Goal: Find specific page/section: Find specific page/section

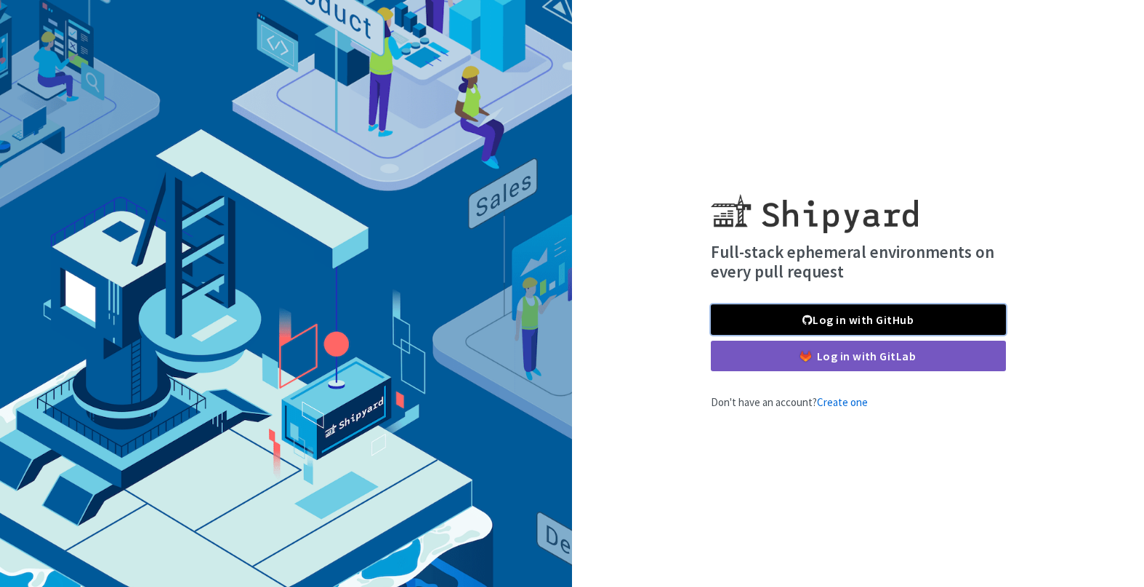
click at [877, 323] on link "Log in with GitHub" at bounding box center [858, 320] width 295 height 31
click at [887, 90] on div "Full-stack ephemeral environments on every pull request Log in with GitHub Log …" at bounding box center [572, 293] width 1144 height 587
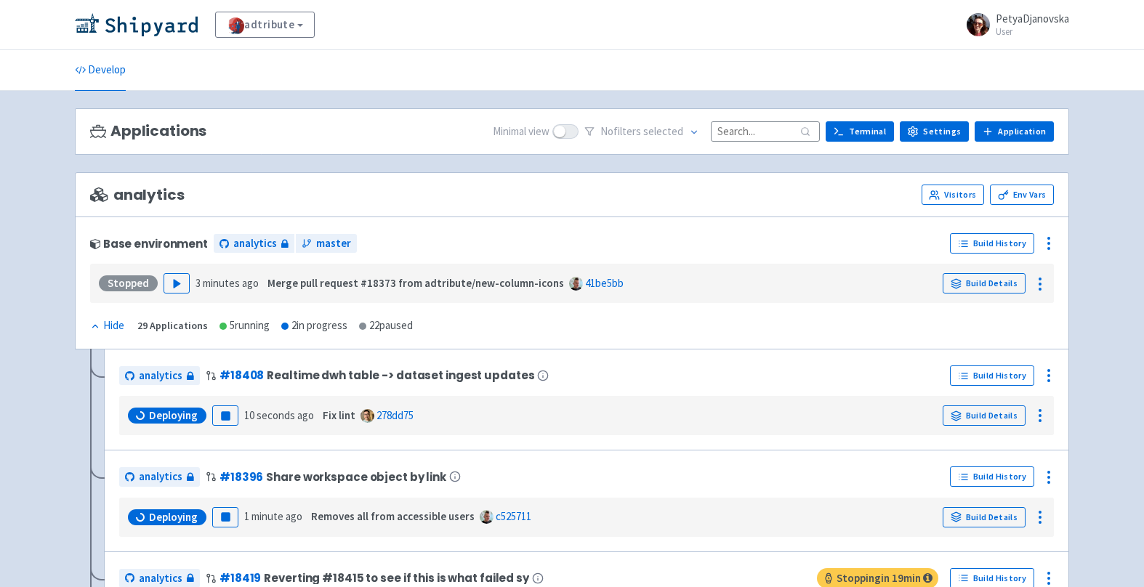
click at [271, 278] on strong "Merge pull request #18373 from adtribute/new-column-icons" at bounding box center [416, 283] width 297 height 14
click at [600, 282] on link "41be5bb" at bounding box center [604, 283] width 39 height 14
click at [779, 127] on input at bounding box center [765, 131] width 109 height 20
paste input "18415"
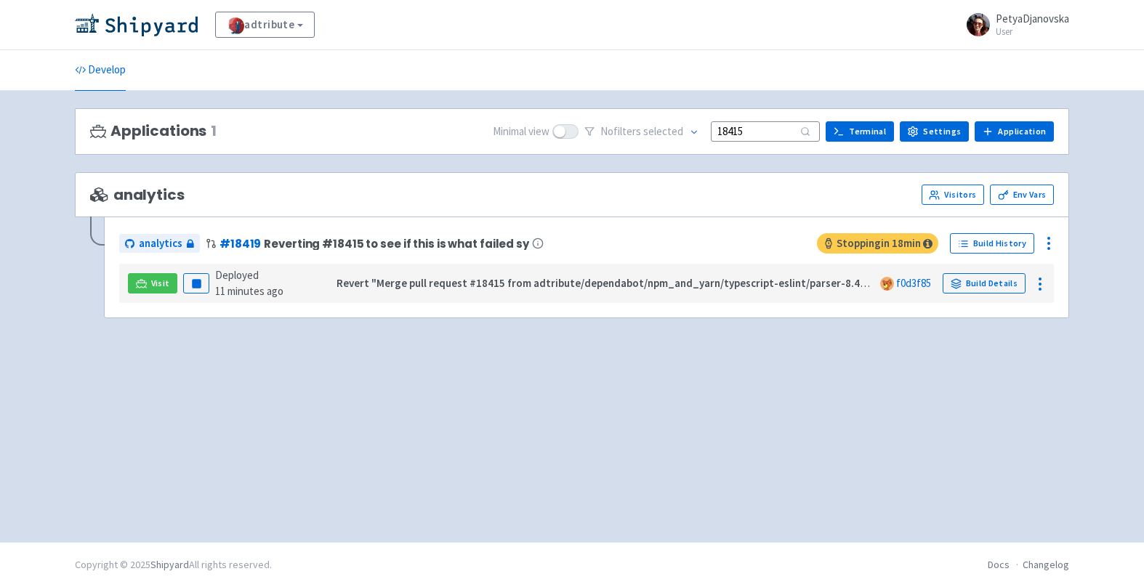
type input "18415"
click at [715, 472] on div "Applications 1 Minimal view No filter s selected 18415 Terminal Settings Applic…" at bounding box center [572, 316] width 994 height 417
click at [172, 286] on link "Visit" at bounding box center [152, 283] width 49 height 20
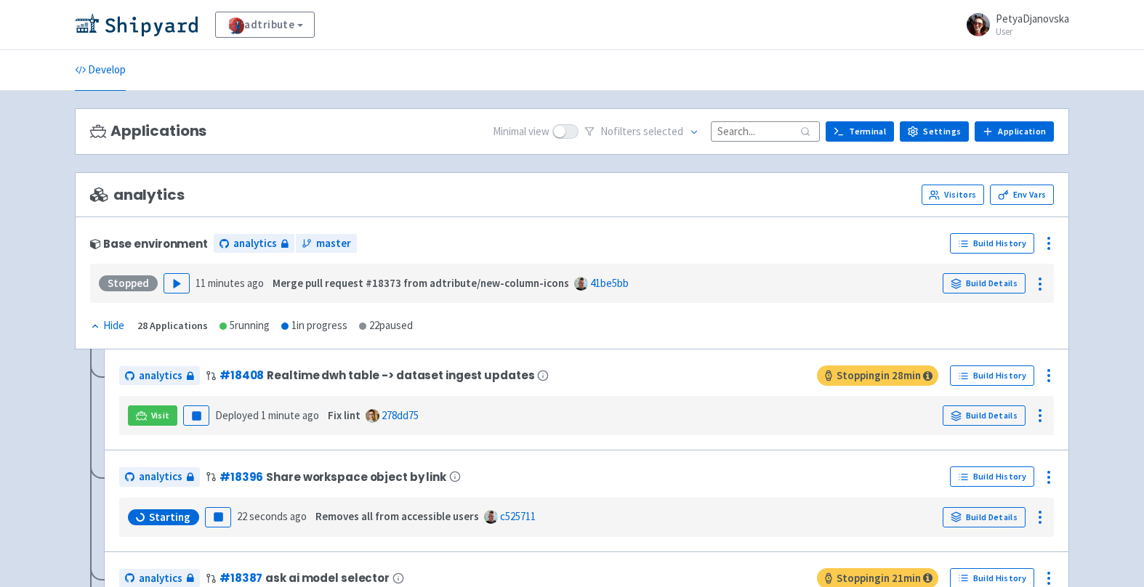
click at [746, 129] on input at bounding box center [765, 131] width 109 height 20
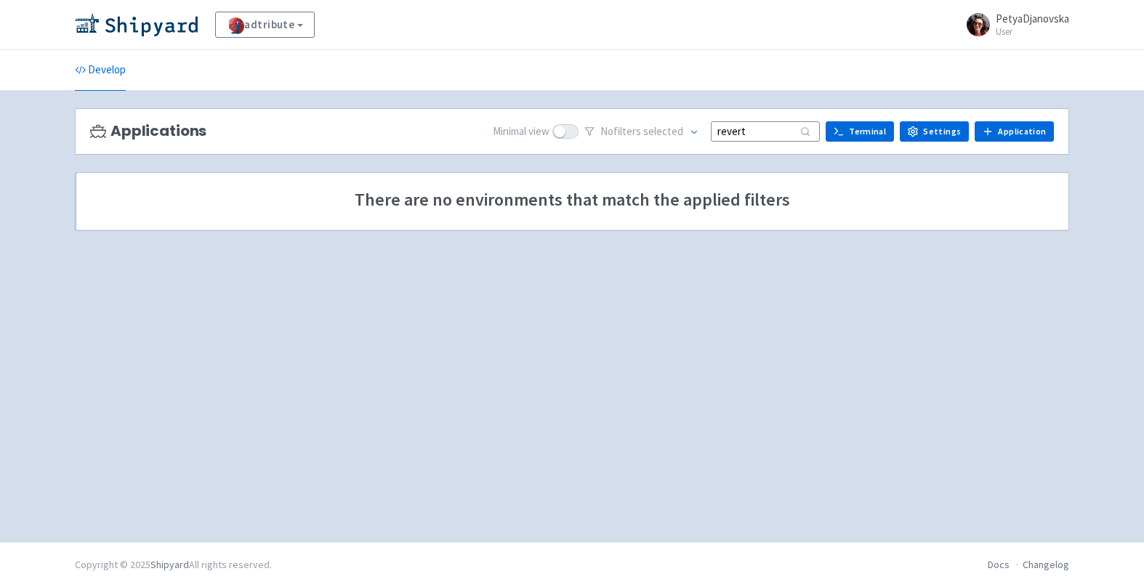
type input "revert"
click at [766, 137] on input "revert" at bounding box center [765, 131] width 109 height 20
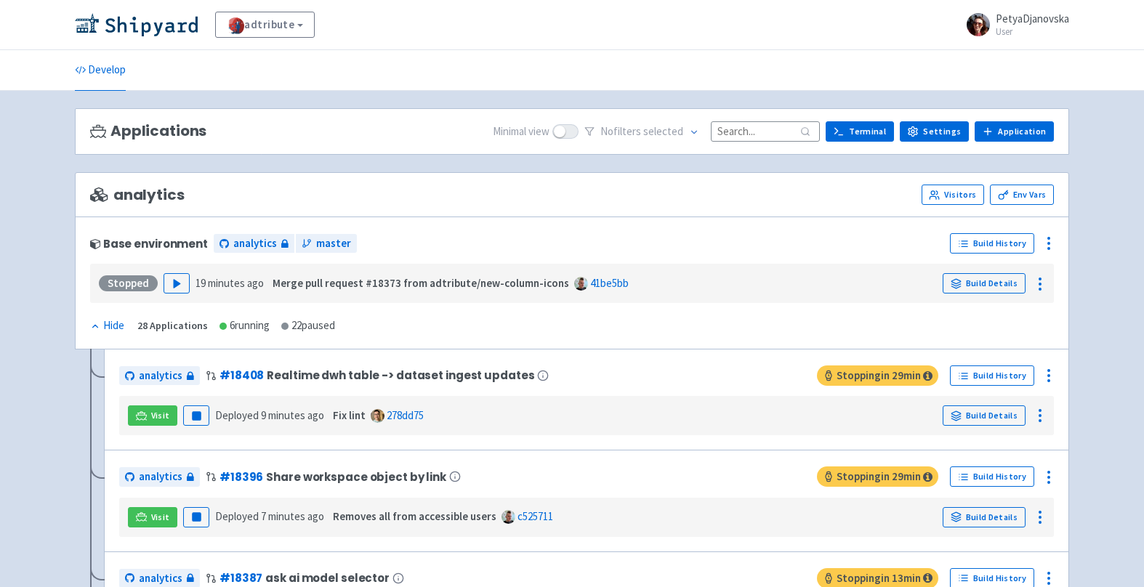
click at [766, 126] on input at bounding box center [765, 131] width 109 height 20
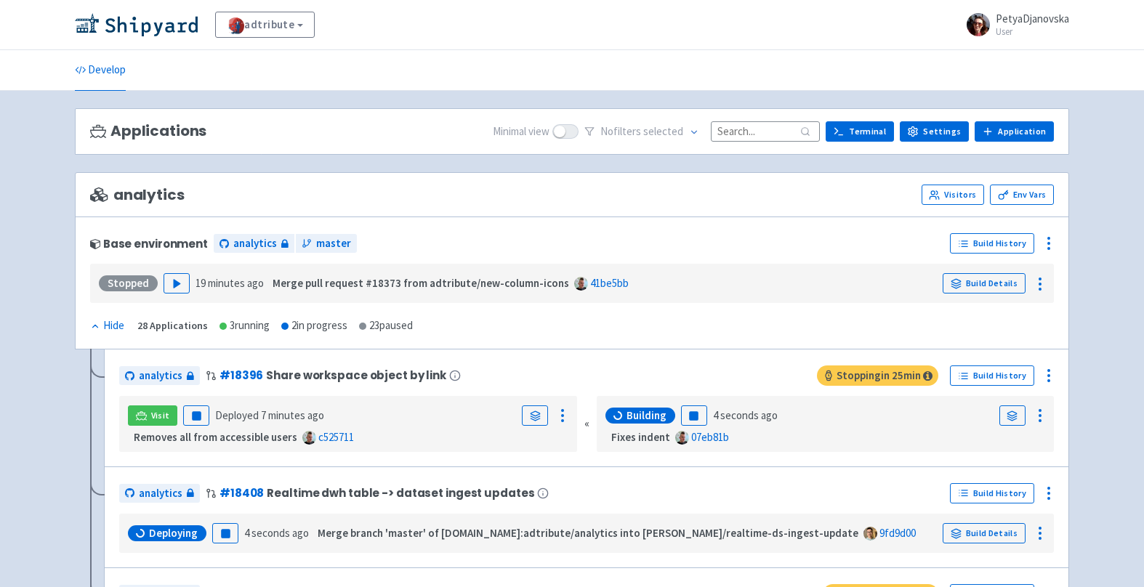
click at [132, 285] on div "Stopped" at bounding box center [128, 284] width 59 height 16
click at [305, 328] on div "2 in progress" at bounding box center [314, 326] width 66 height 17
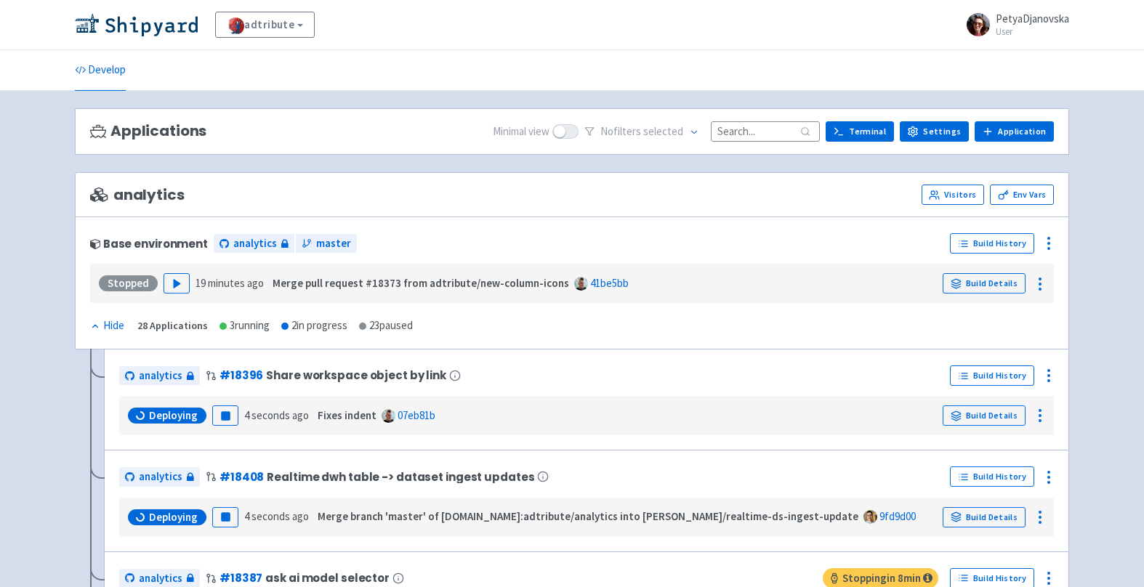
click at [756, 132] on input at bounding box center [765, 131] width 109 height 20
paste input "18415"
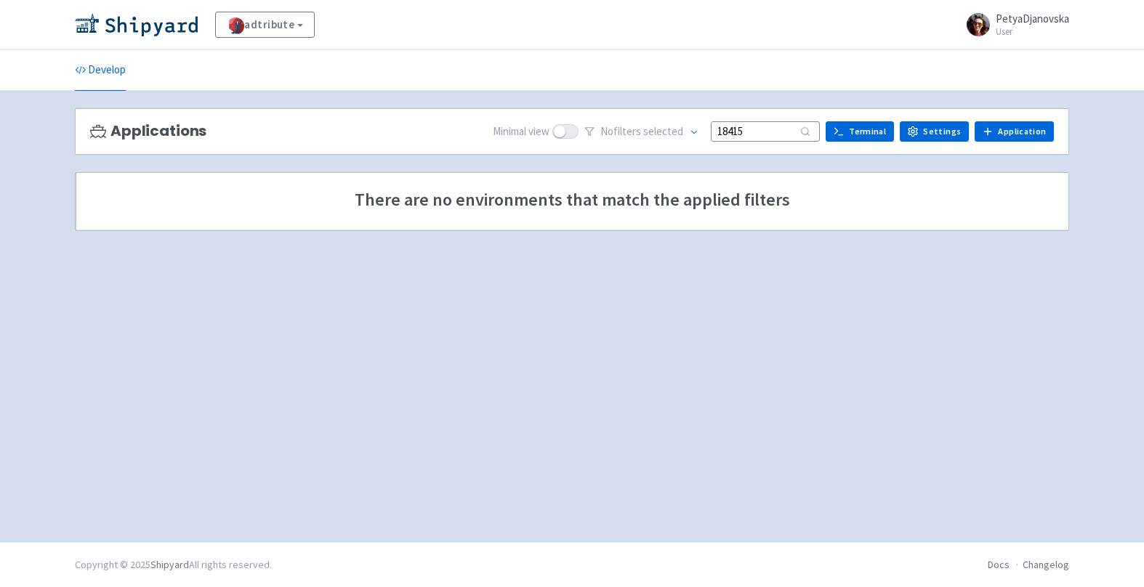
type input "18415"
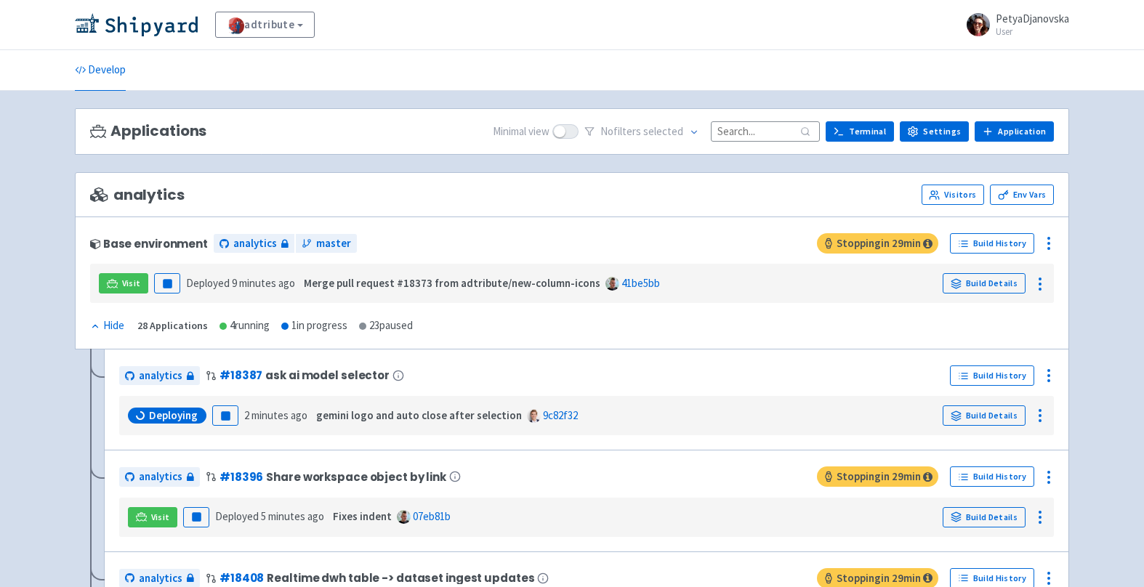
click at [727, 134] on input at bounding box center [765, 131] width 109 height 20
paste input "ts-strict-12"
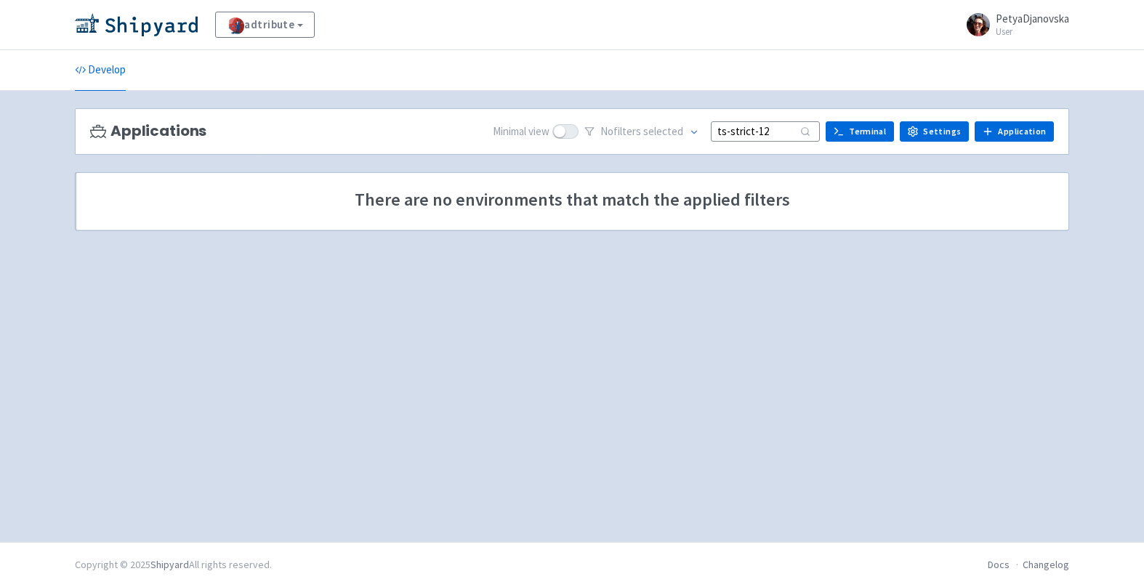
type input "ts-strict-12"
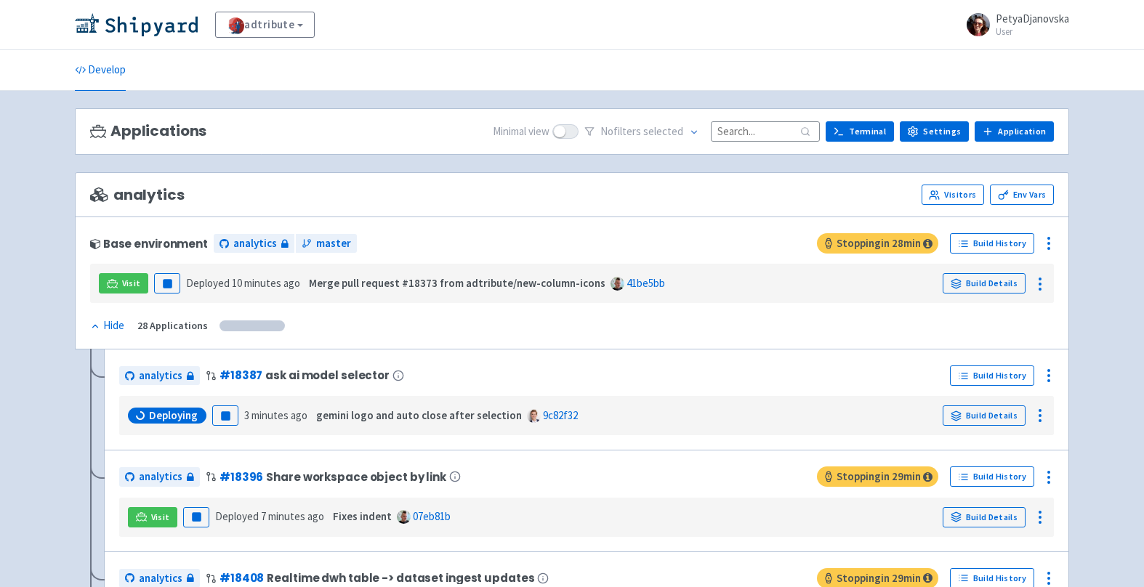
click at [778, 136] on input at bounding box center [765, 131] width 109 height 20
paste input "ts-strict-12"
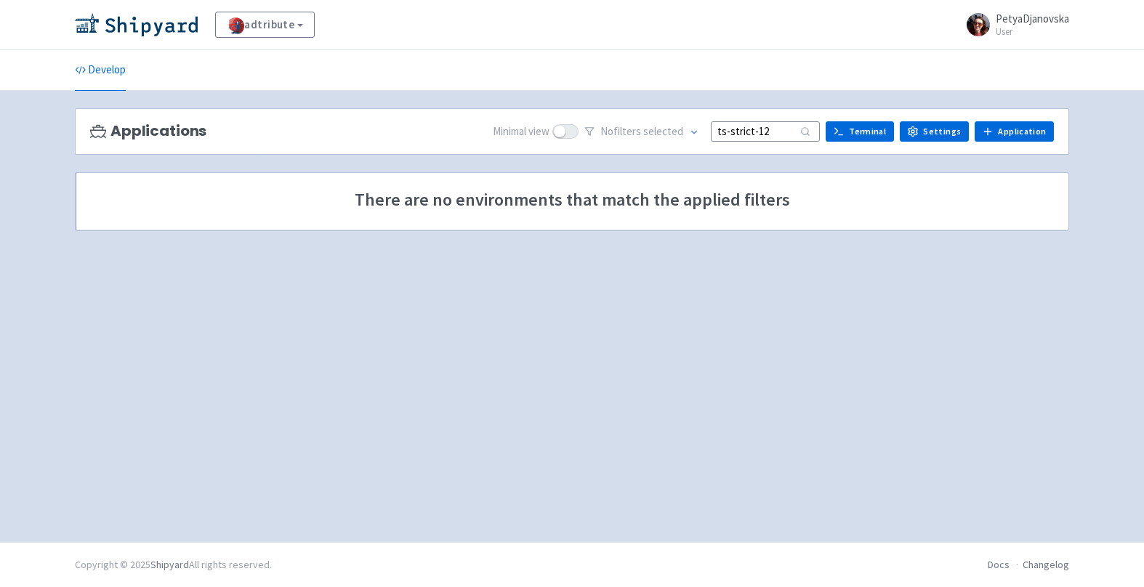
type input "ts-strict-12"
drag, startPoint x: 787, startPoint y: 134, endPoint x: 659, endPoint y: 132, distance: 128.0
click at [659, 132] on div "No filter s selected ts-strict-12" at bounding box center [702, 132] width 236 height 23
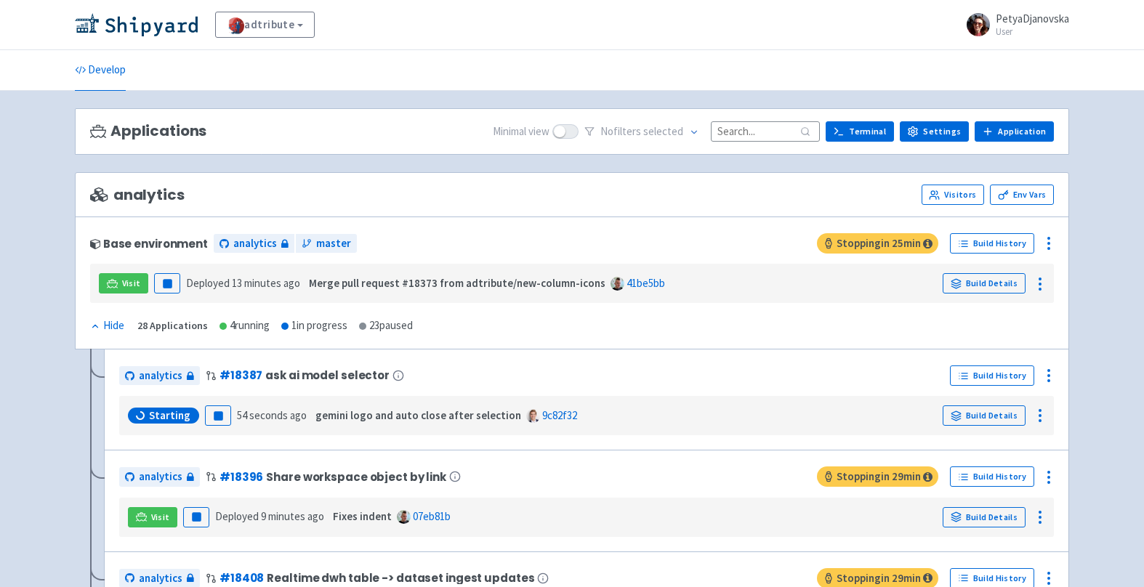
paste input "ts-strict-12"
type input "ts-strict-12"
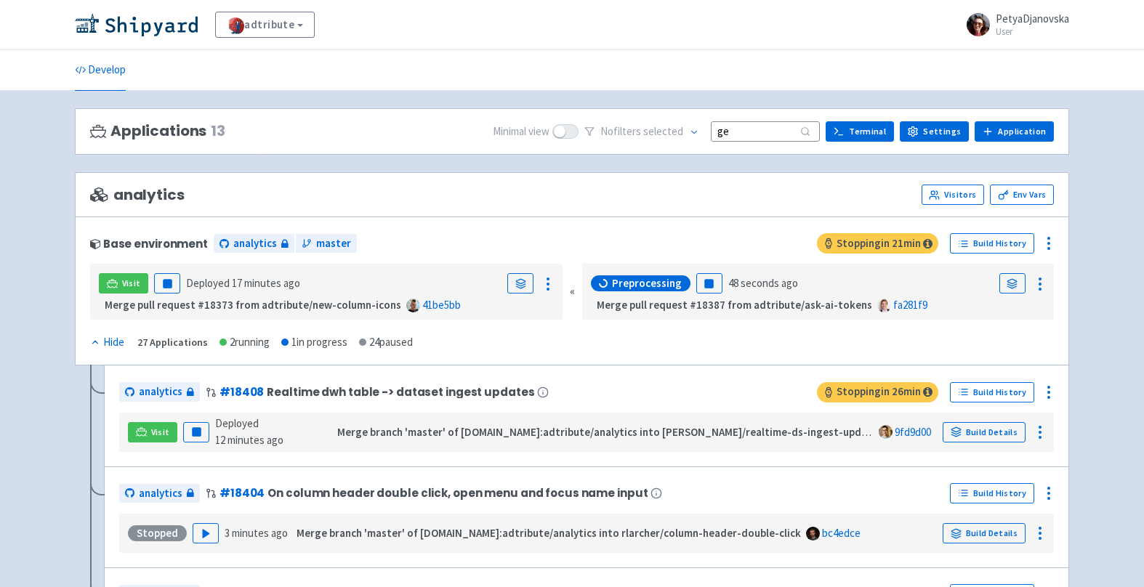
type input "g"
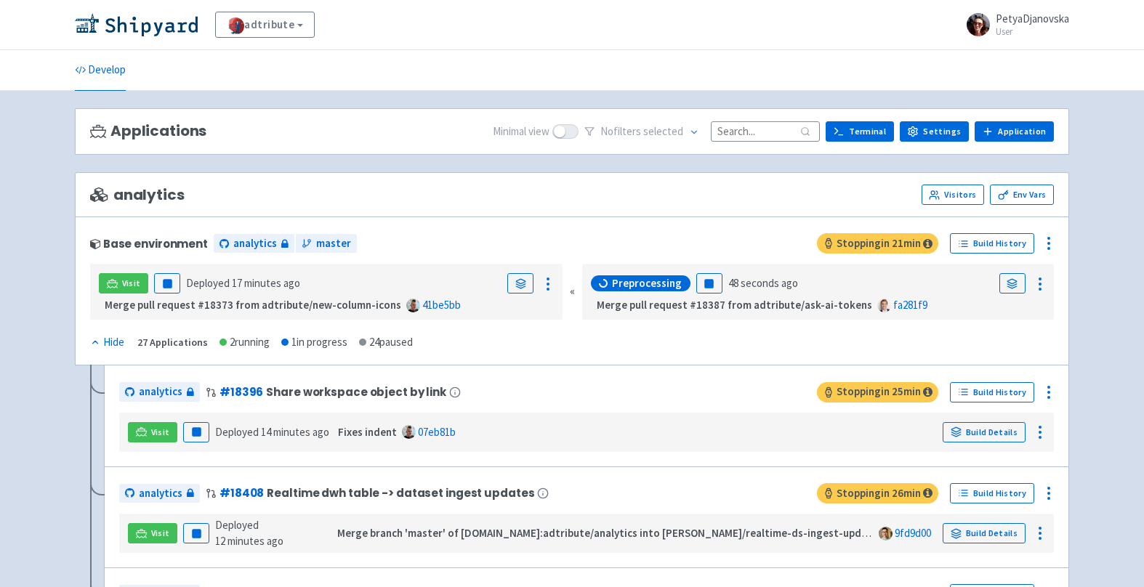
click at [778, 301] on strong "Merge pull request #18387 from adtribute/ask-ai-tokens" at bounding box center [735, 305] width 276 height 14
click at [821, 310] on strong "Merge pull request #18387 from adtribute/ask-ai-tokens" at bounding box center [735, 305] width 276 height 14
click at [893, 307] on link "fa281f9" at bounding box center [910, 305] width 34 height 14
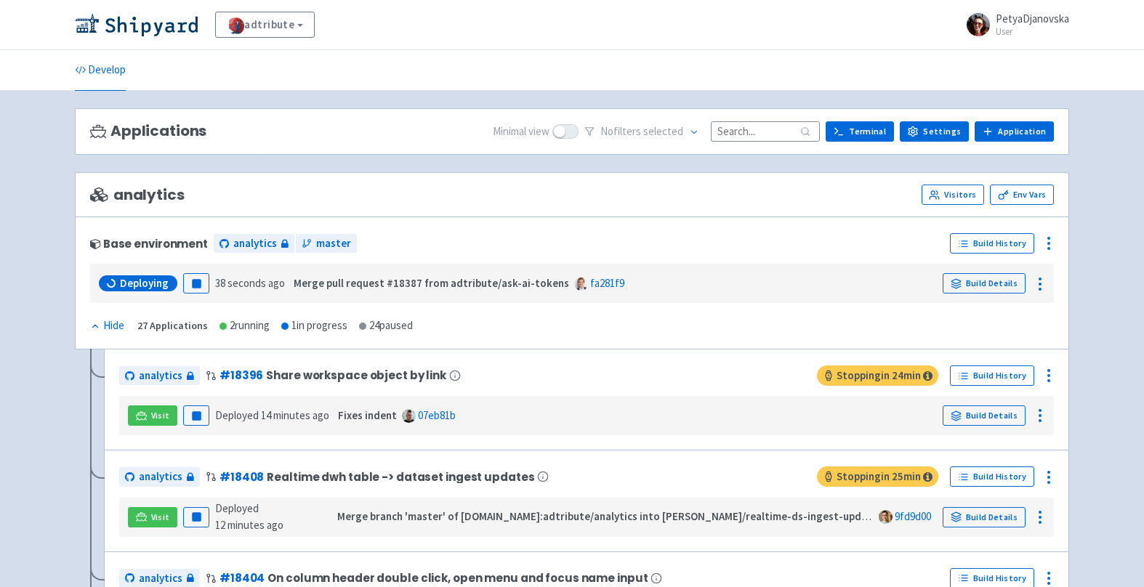
click at [759, 135] on input at bounding box center [765, 131] width 109 height 20
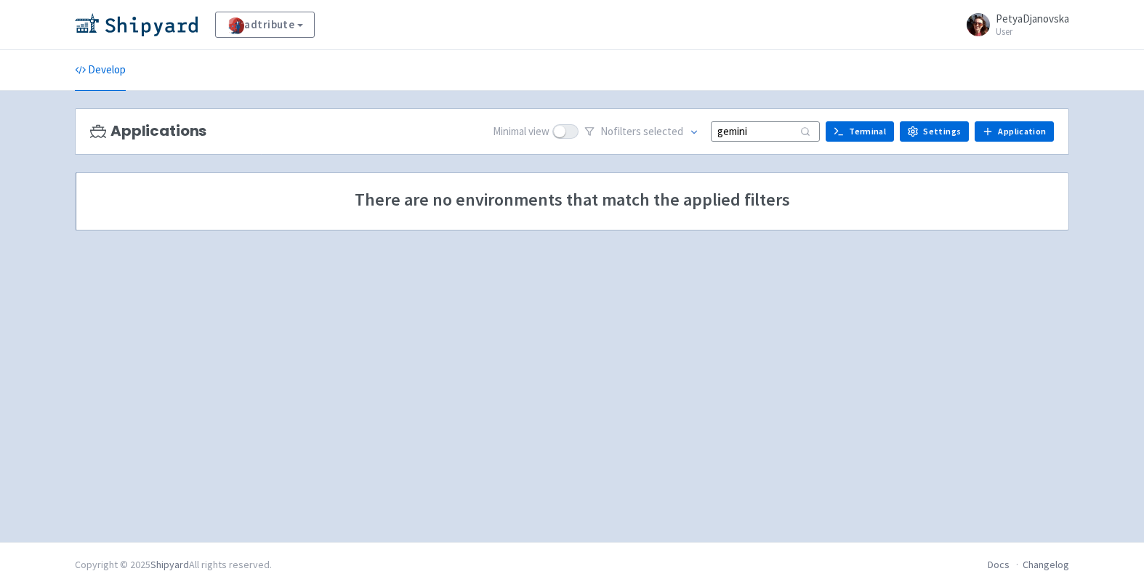
type input "gemini"
drag, startPoint x: 765, startPoint y: 132, endPoint x: 596, endPoint y: 132, distance: 168.6
click at [596, 132] on div "No filter s selected gemini" at bounding box center [702, 132] width 236 height 23
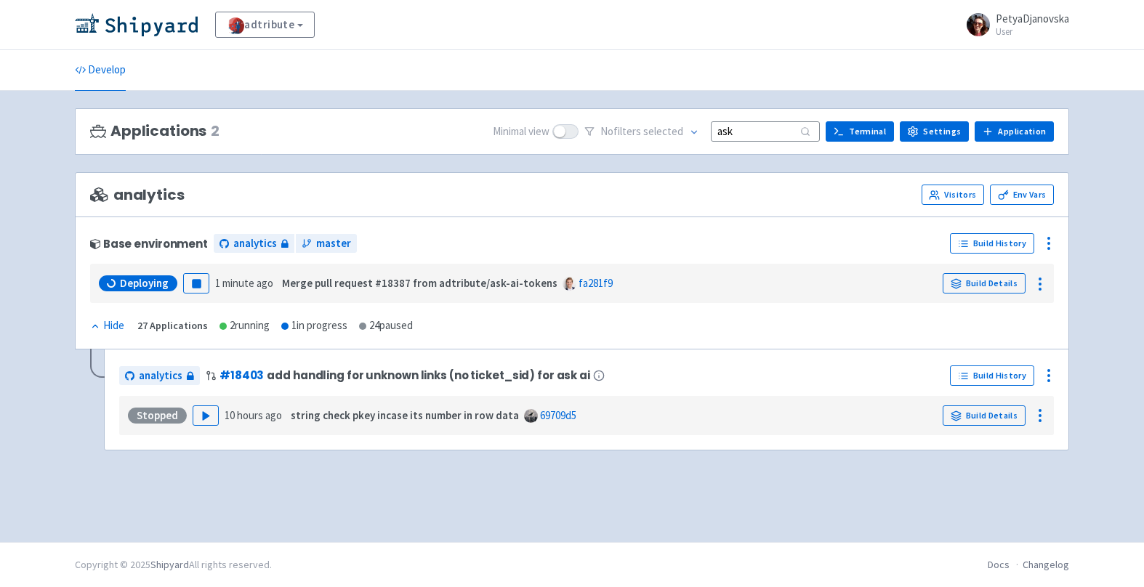
type input "ask"
